Goal: Information Seeking & Learning: Learn about a topic

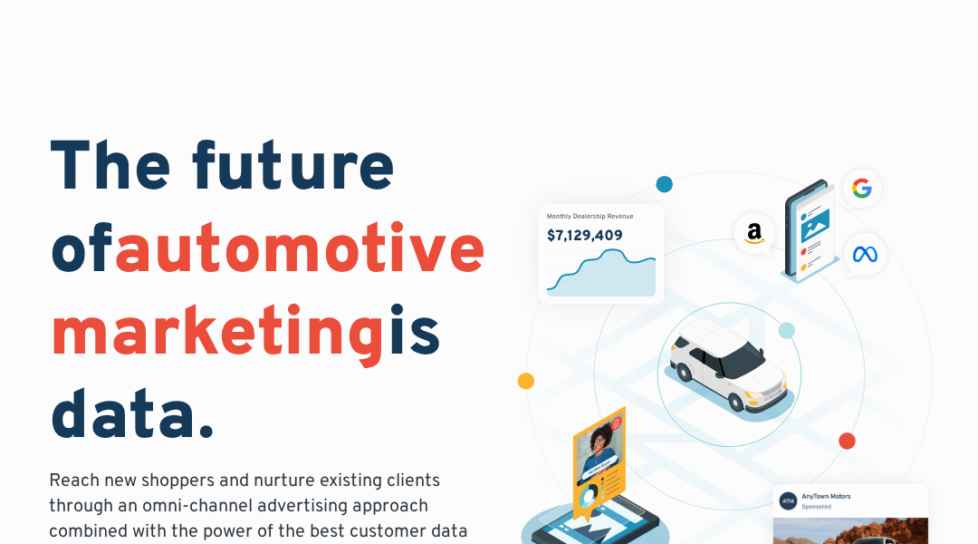
scroll to position [5776, 0]
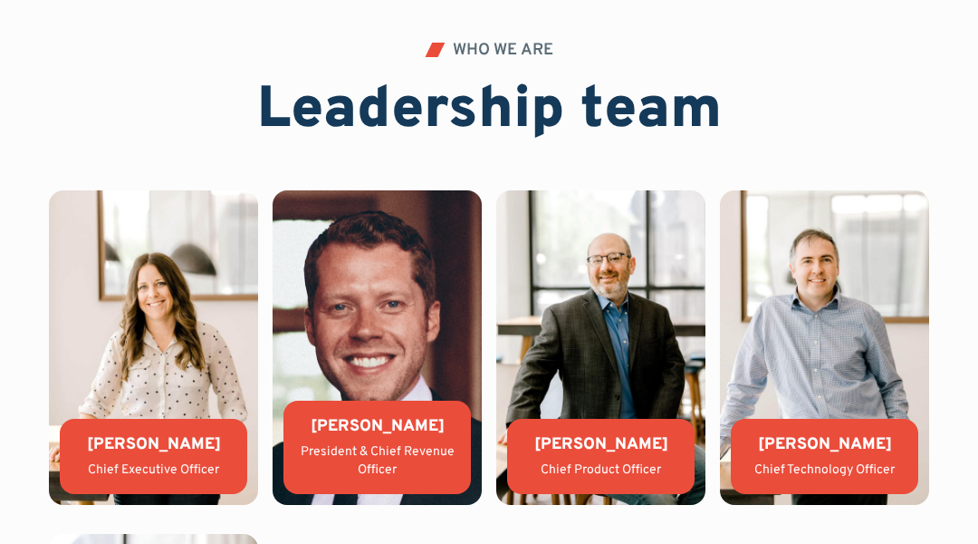
scroll to position [5201, 0]
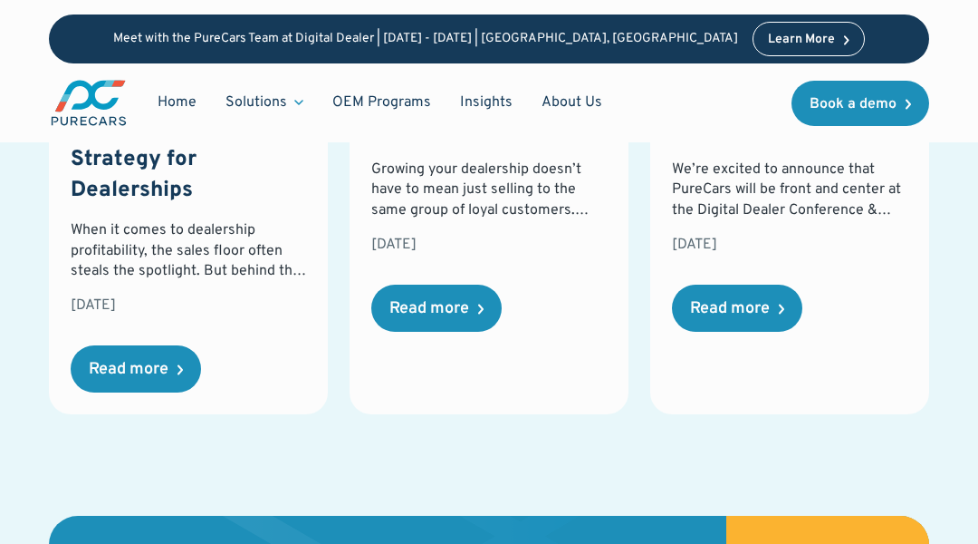
scroll to position [3277, 0]
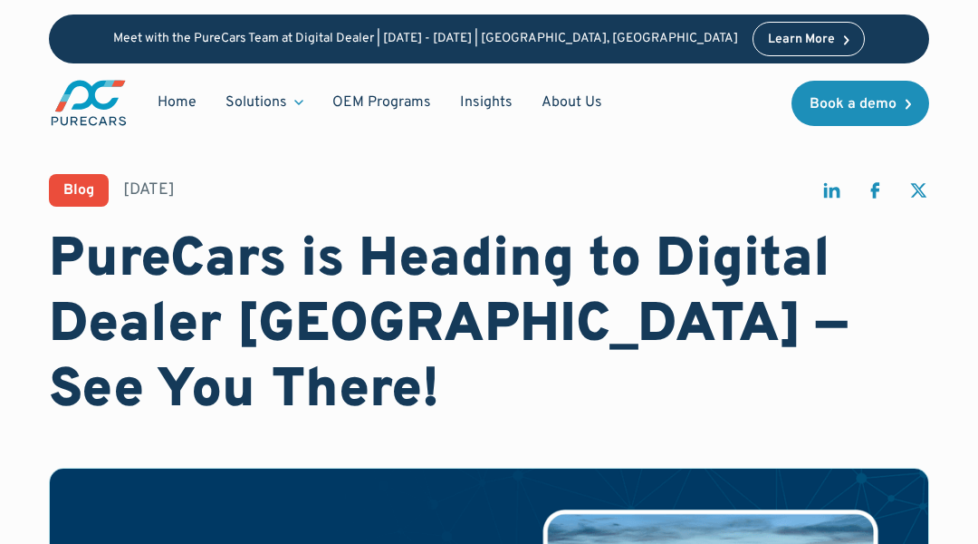
scroll to position [3669, 0]
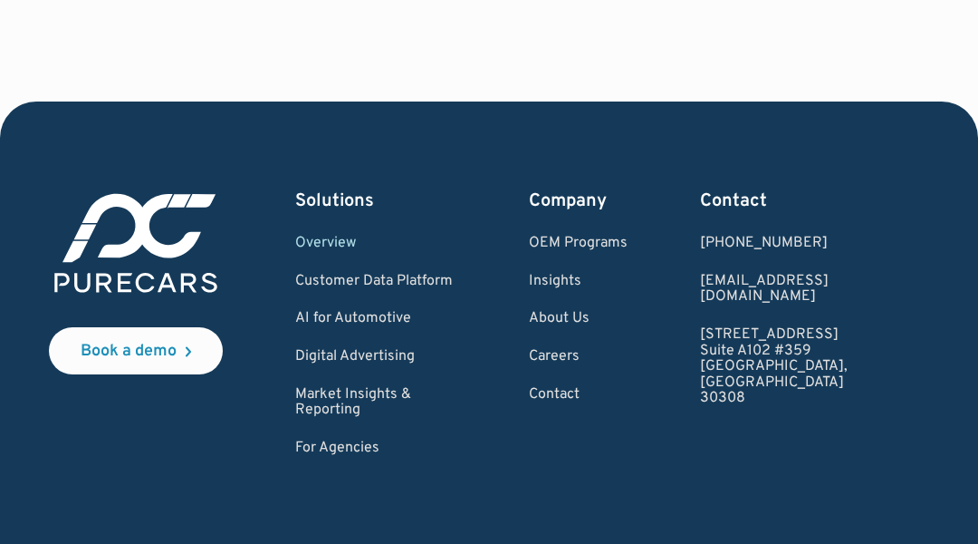
scroll to position [3876, 0]
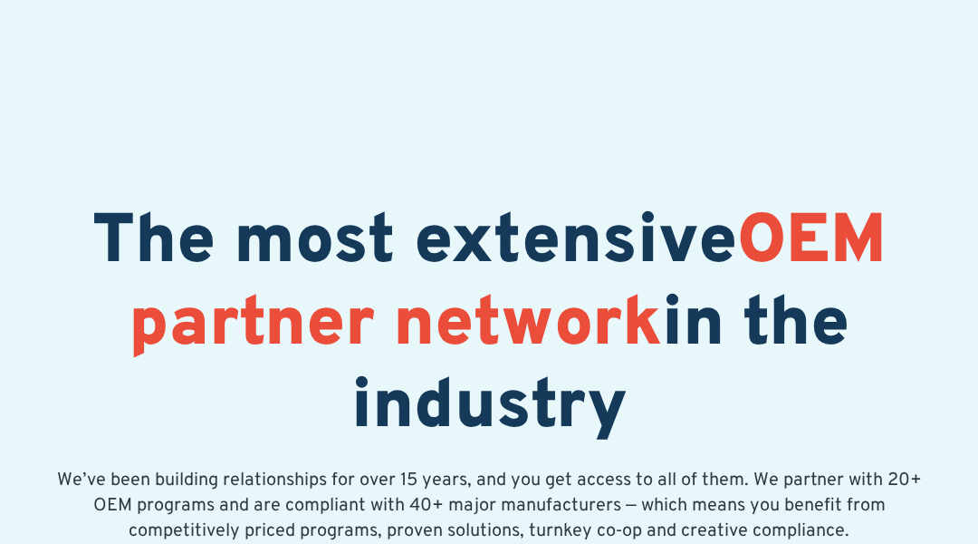
scroll to position [3805, 0]
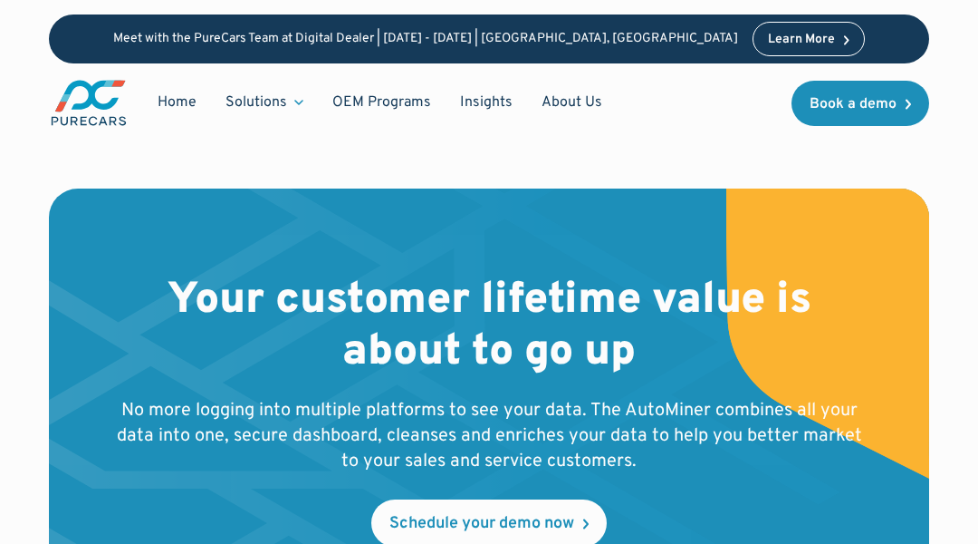
scroll to position [6708, 0]
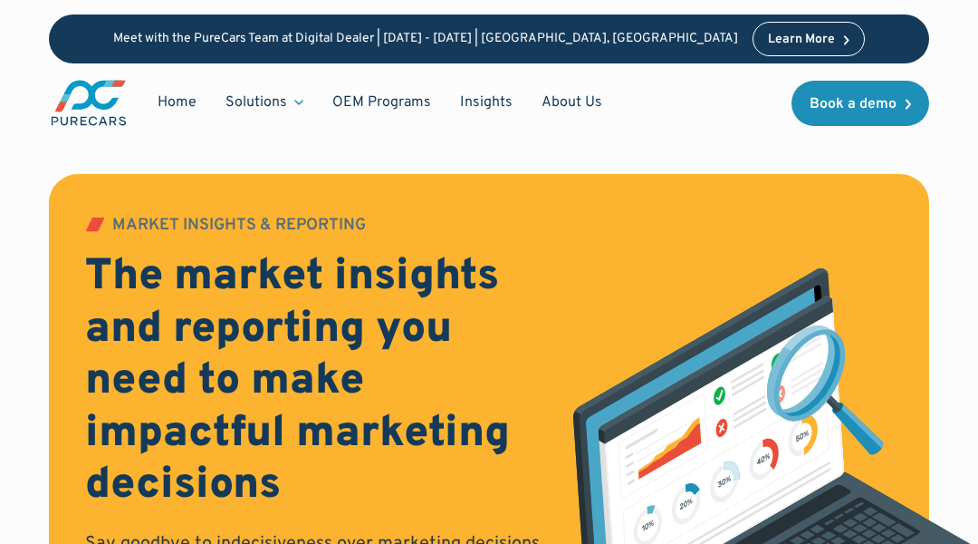
scroll to position [3107, 0]
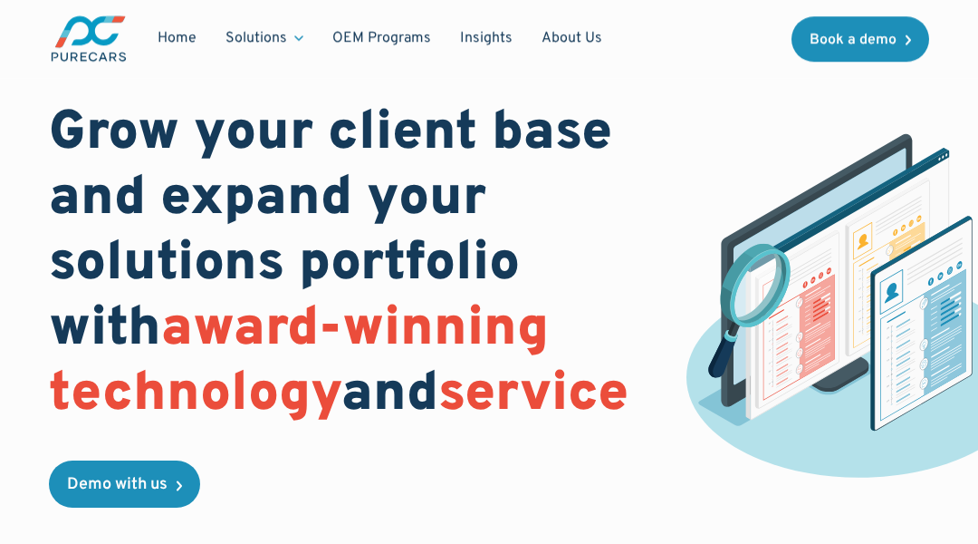
scroll to position [4851, 0]
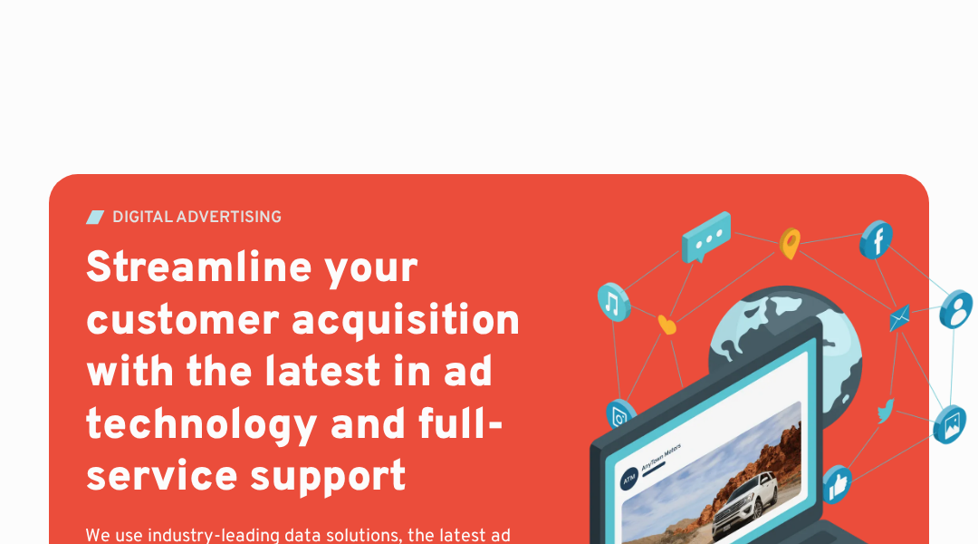
scroll to position [7609, 0]
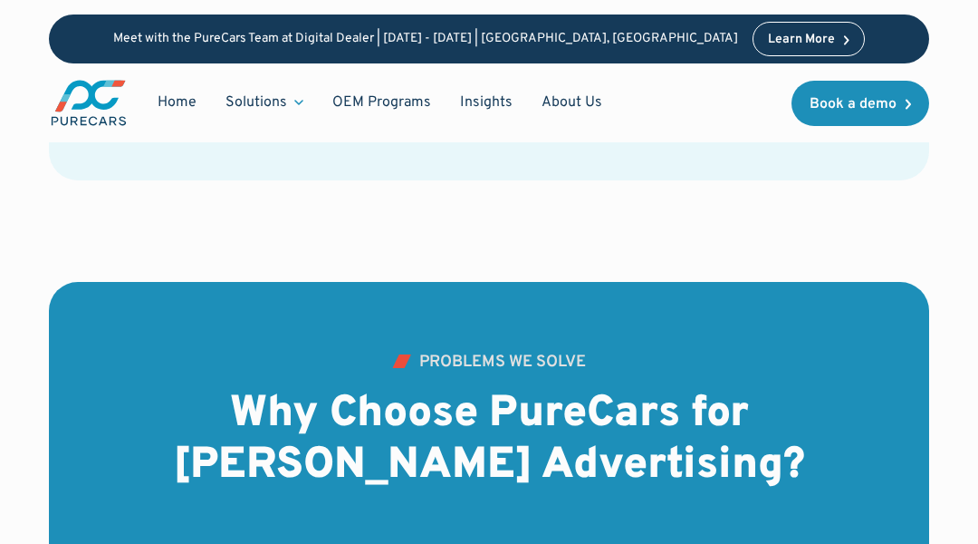
scroll to position [5991, 0]
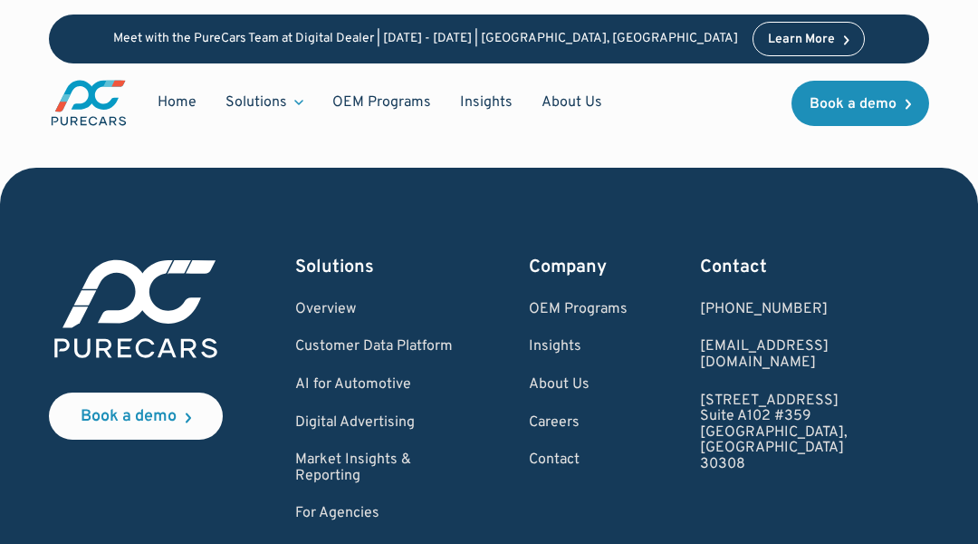
scroll to position [5572, 0]
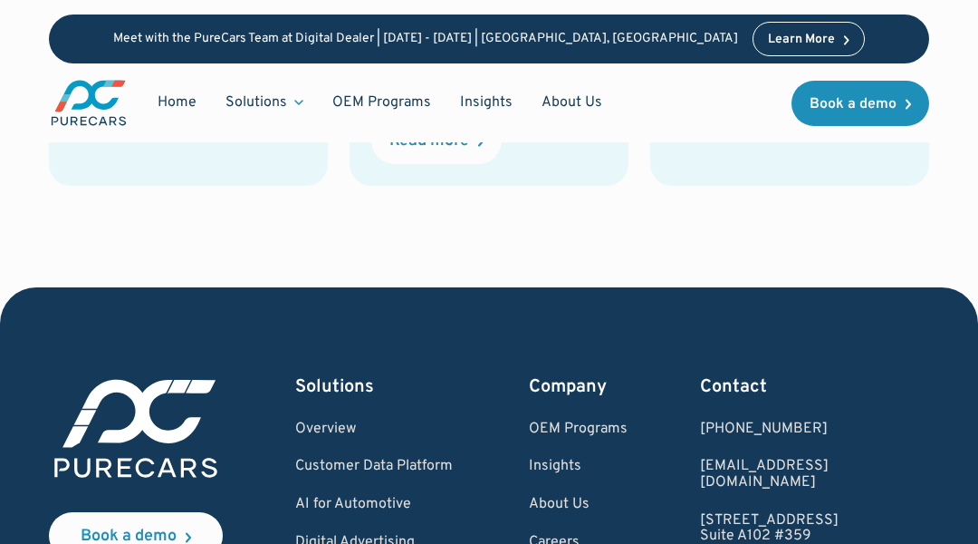
scroll to position [5148, 0]
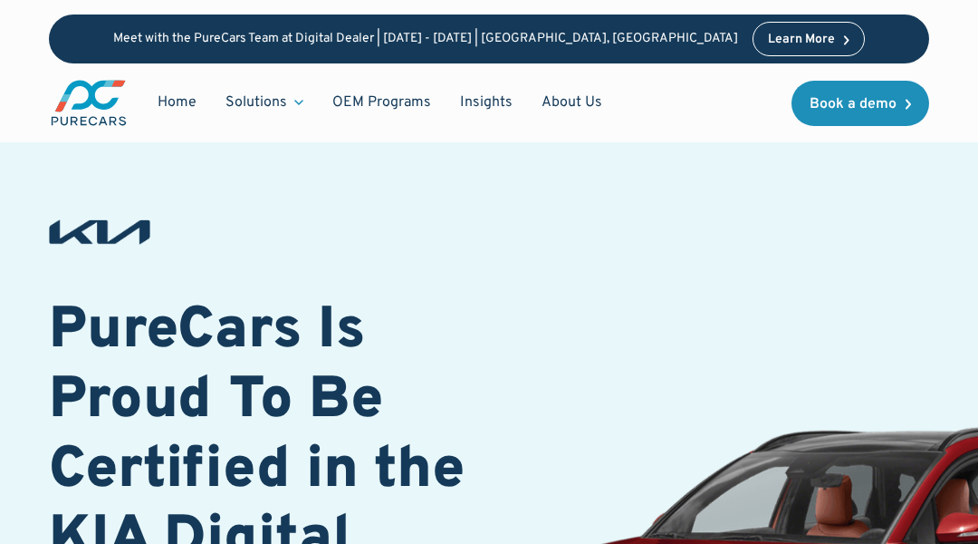
scroll to position [4986, 0]
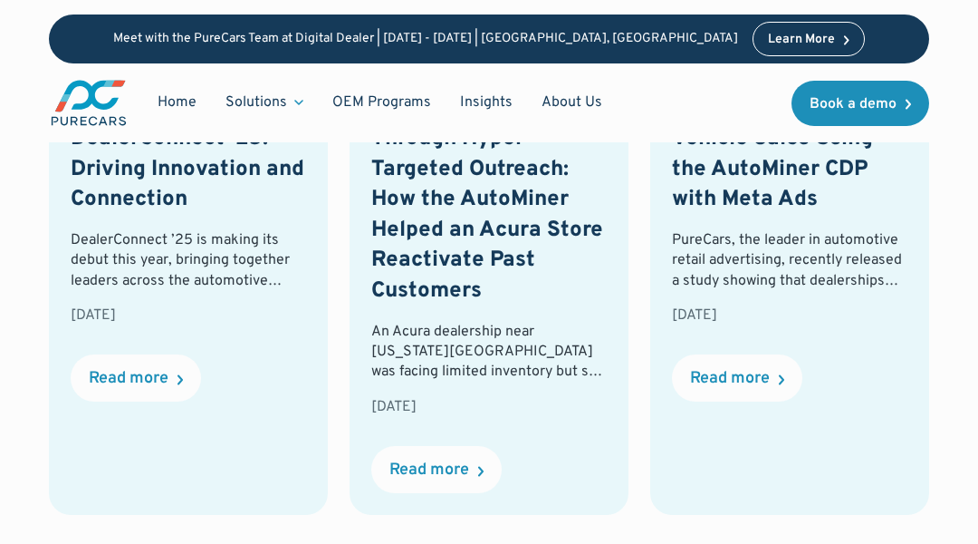
scroll to position [5503, 0]
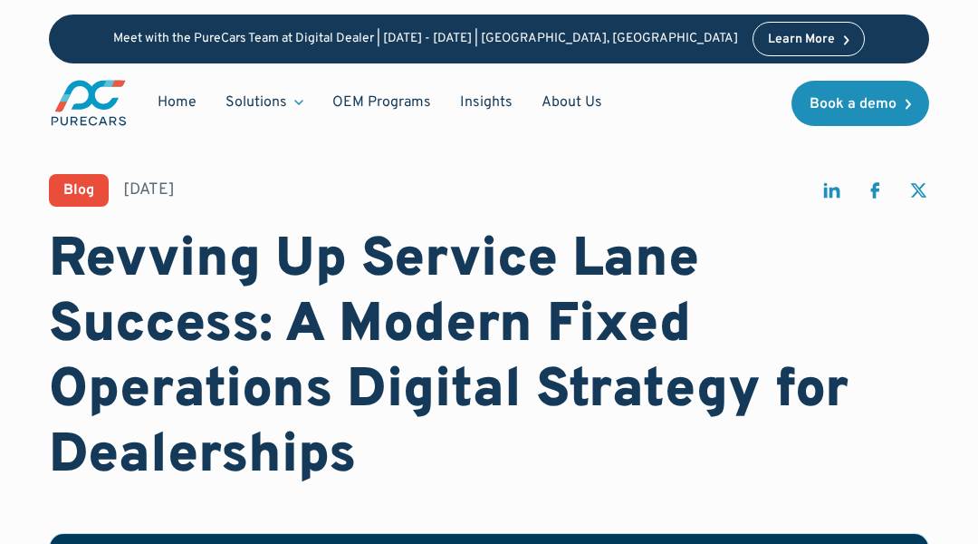
scroll to position [3817, 0]
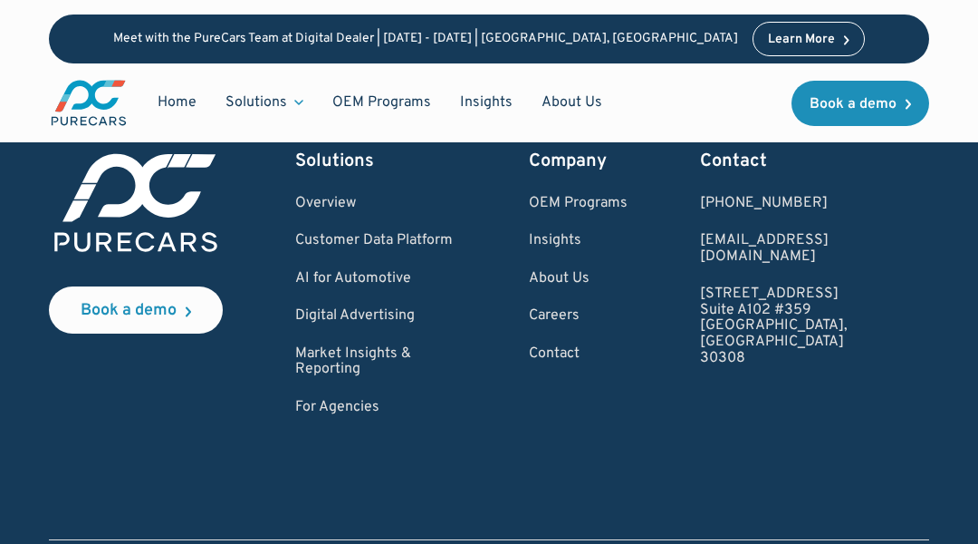
scroll to position [3720, 0]
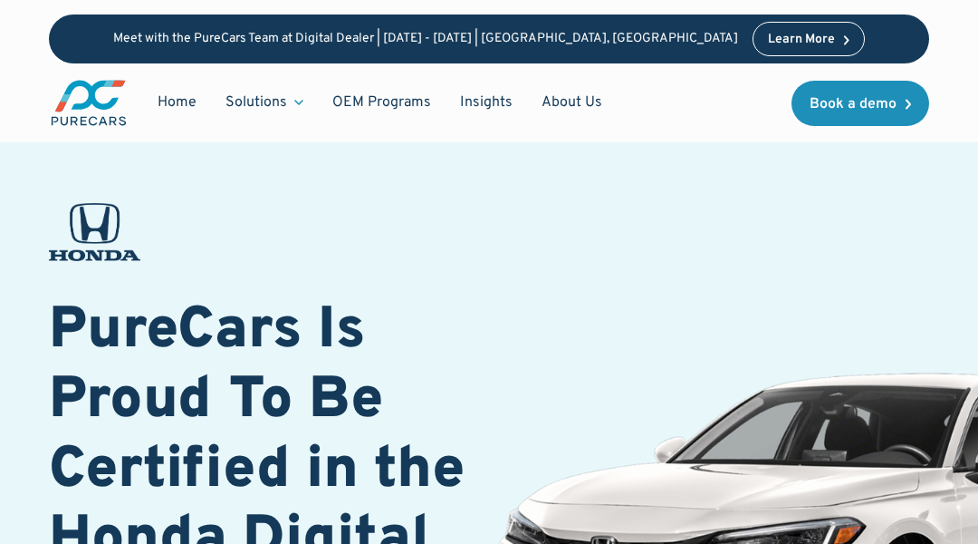
scroll to position [5383, 0]
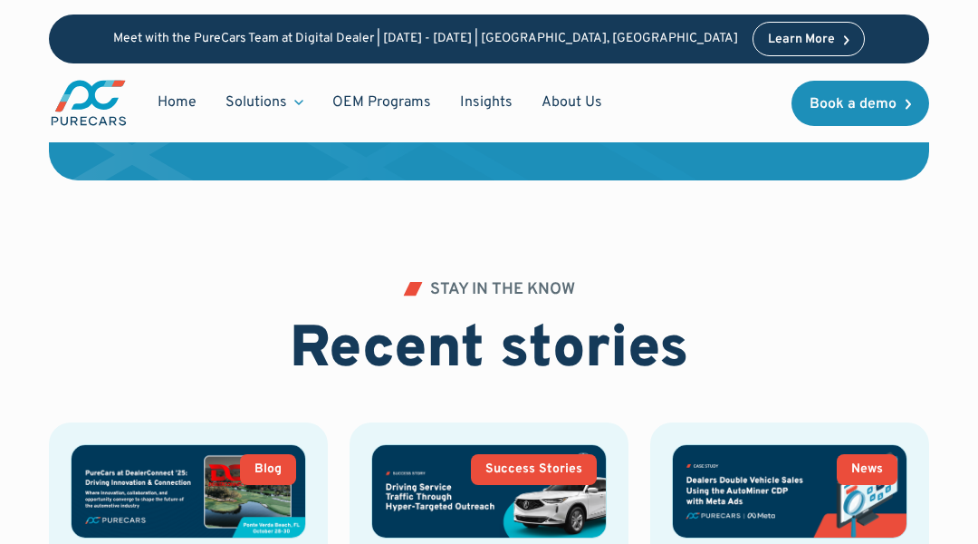
scroll to position [5383, 0]
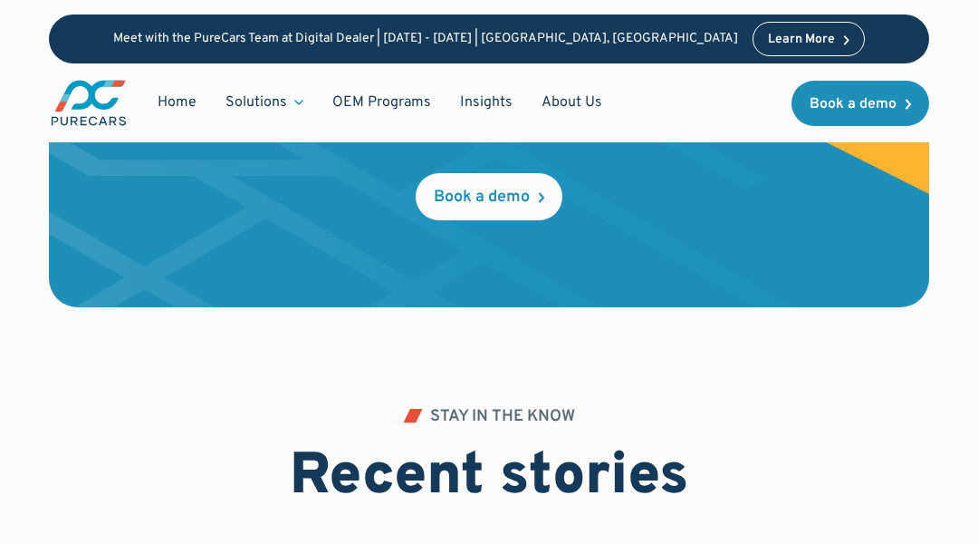
scroll to position [5534, 0]
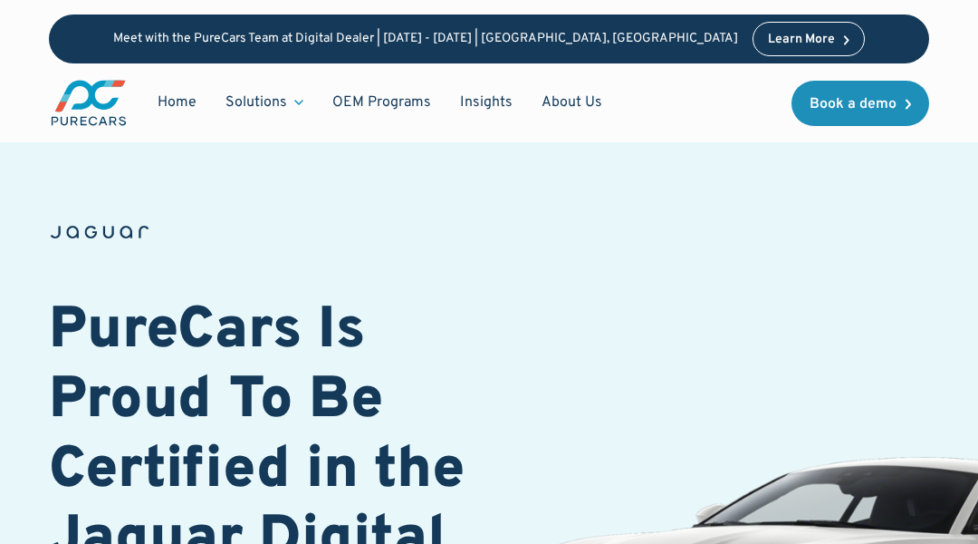
scroll to position [4892, 0]
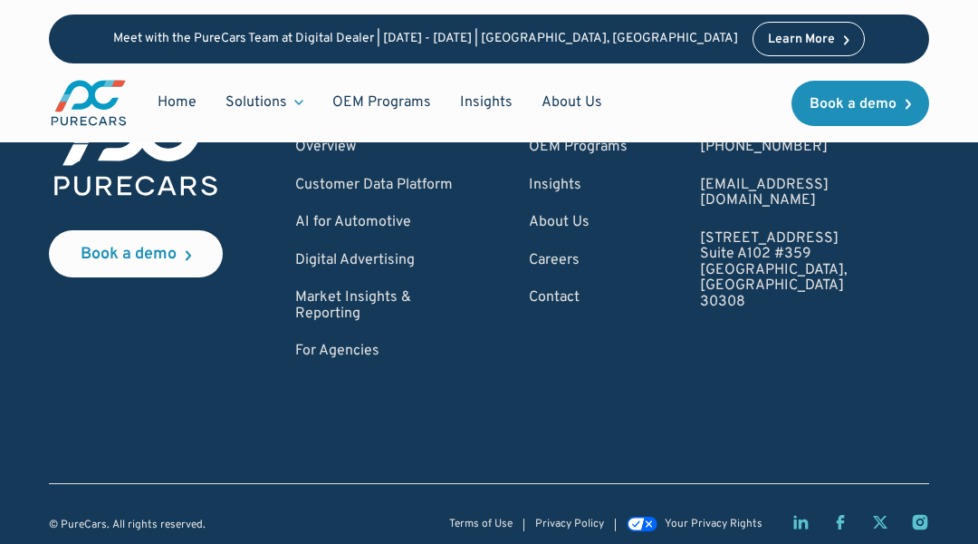
scroll to position [3611, 0]
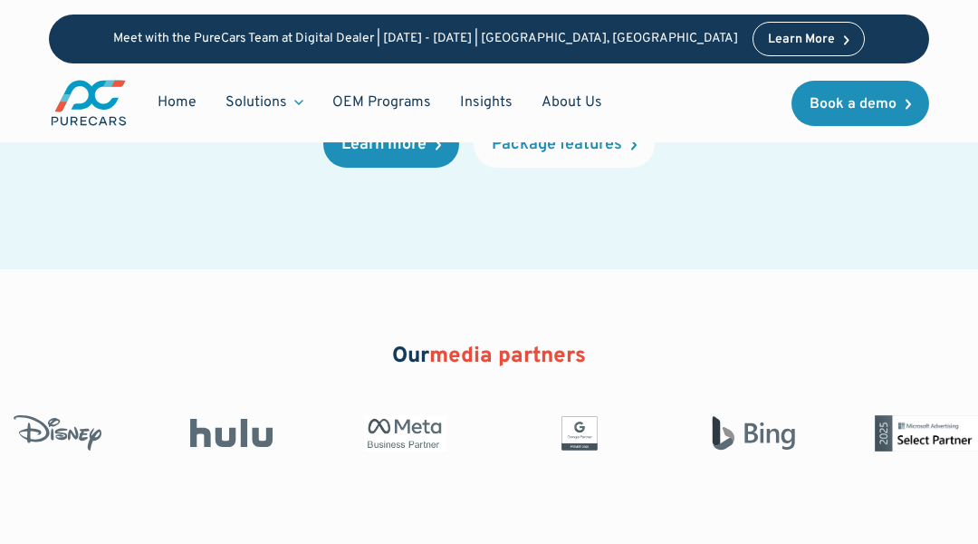
scroll to position [4348, 0]
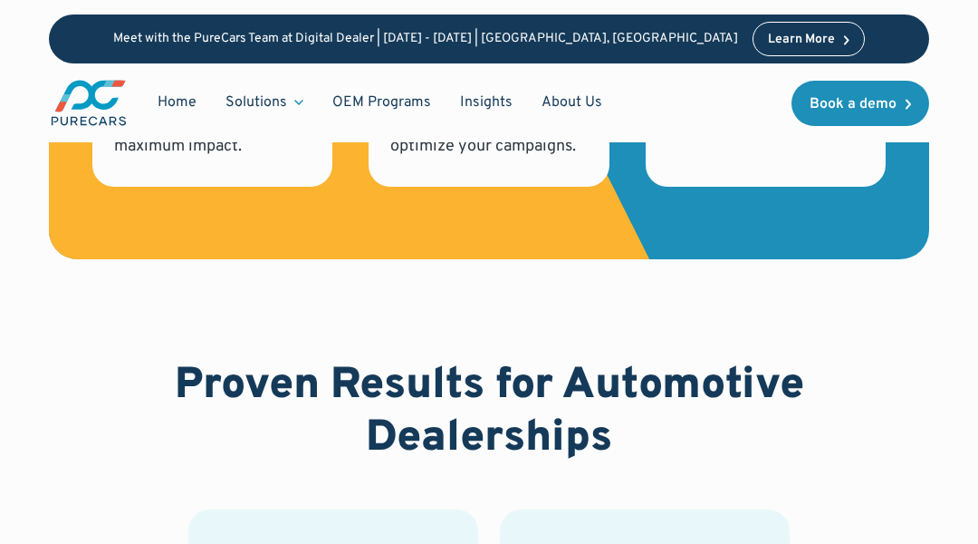
scroll to position [4348, 0]
